Goal: Information Seeking & Learning: Learn about a topic

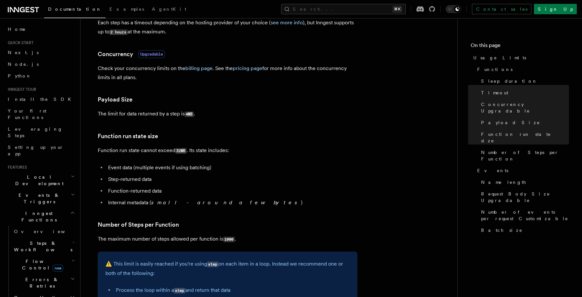
scroll to position [204, 0]
click at [178, 114] on p "The limit for data returned by a step is 4MB ." at bounding box center [228, 113] width 260 height 9
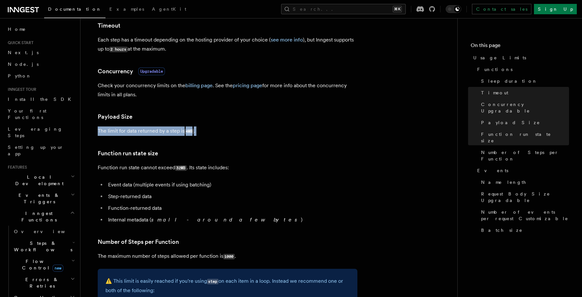
scroll to position [186, 0]
click at [104, 116] on link "Payload Size" at bounding box center [115, 117] width 35 height 9
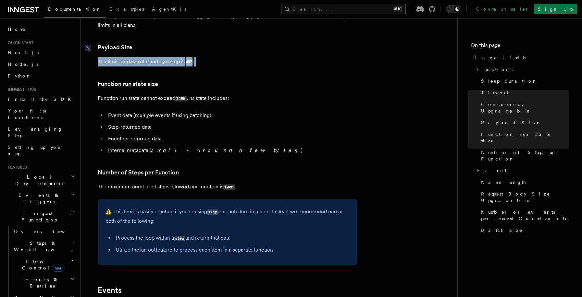
scroll to position [267, 0]
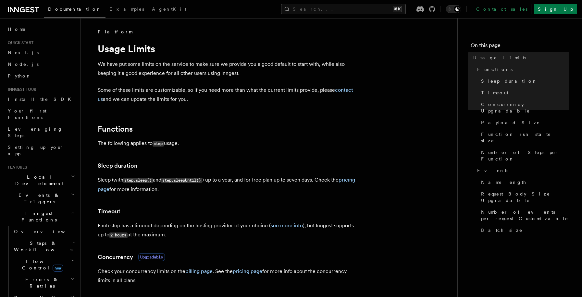
click at [27, 9] on icon at bounding box center [23, 10] width 31 height 8
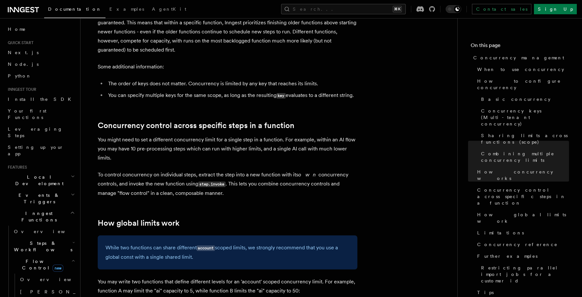
scroll to position [1487, 0]
